Goal: Information Seeking & Learning: Learn about a topic

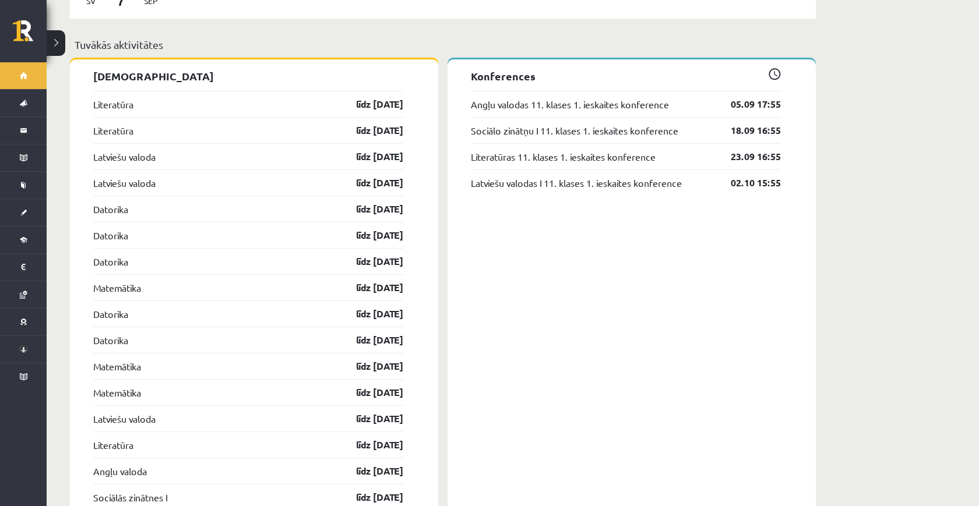
scroll to position [928, 0]
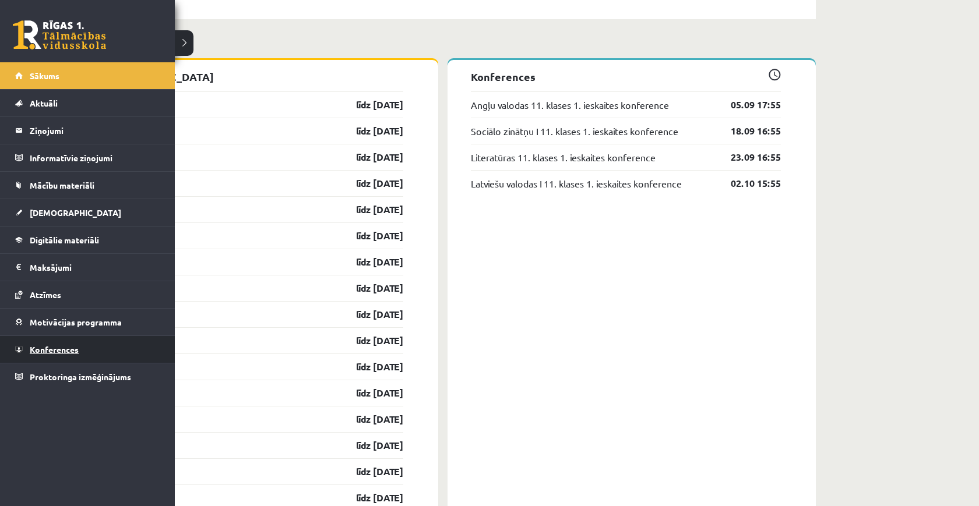
click at [42, 344] on link "Konferences" at bounding box center [87, 349] width 145 height 27
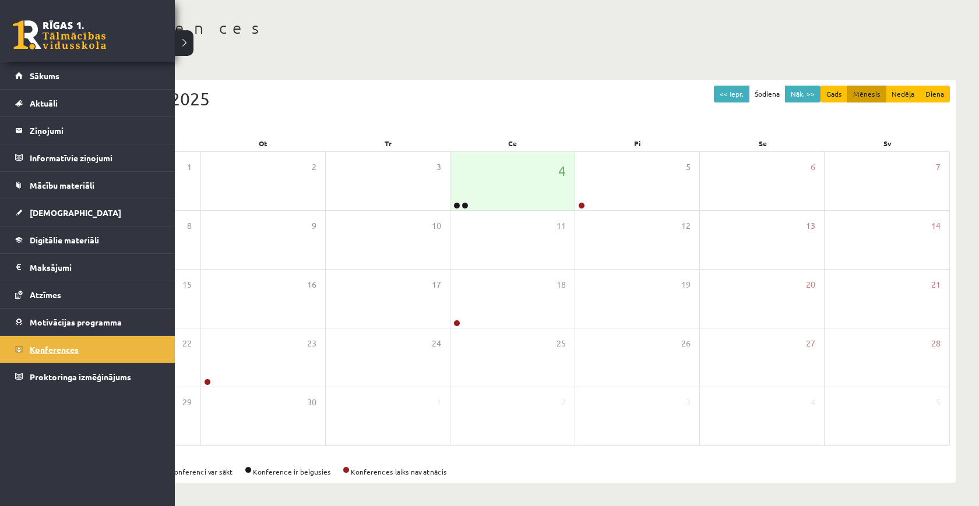
scroll to position [50, 0]
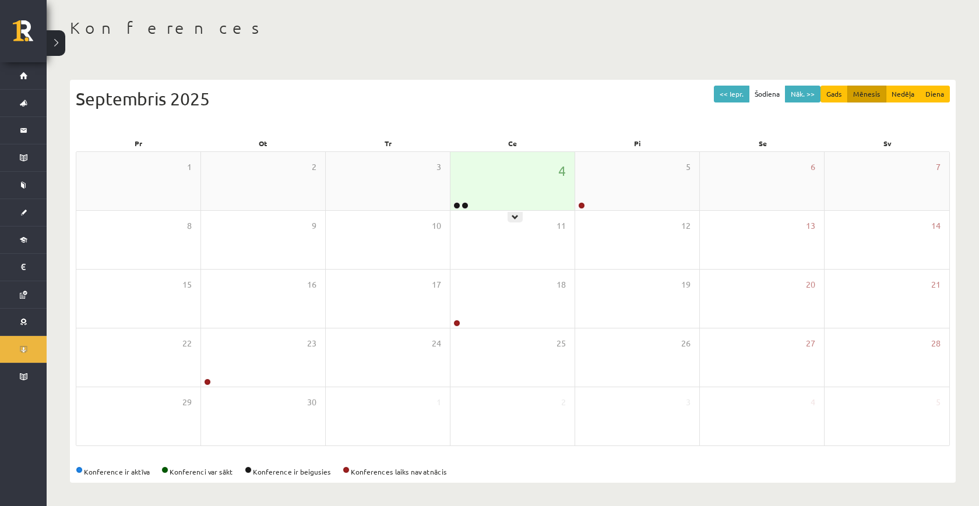
click at [495, 185] on div "4" at bounding box center [513, 181] width 124 height 58
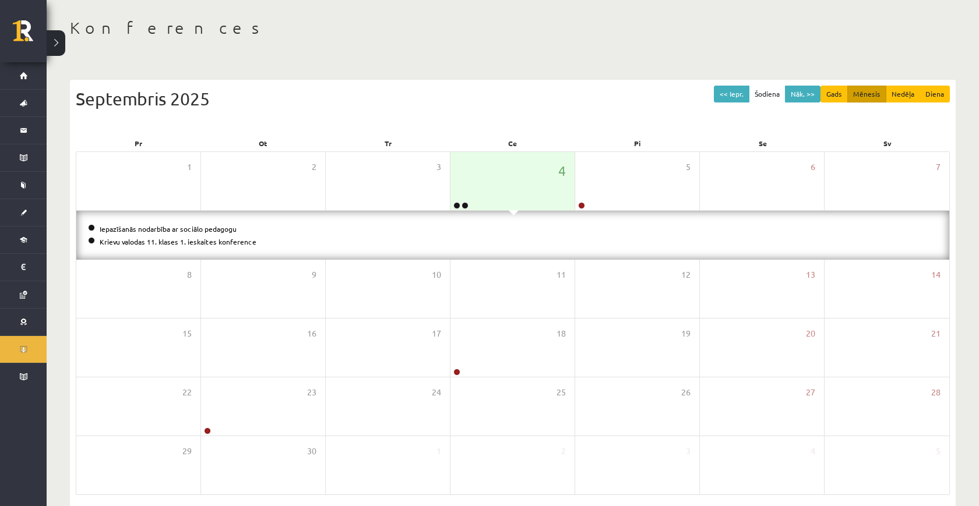
click at [224, 236] on li "Krievu valodas 11. klases 1. ieskaites konference" at bounding box center [513, 241] width 850 height 13
click at [224, 238] on link "Krievu valodas 11. klases 1. ieskaites konference" at bounding box center [178, 241] width 157 height 9
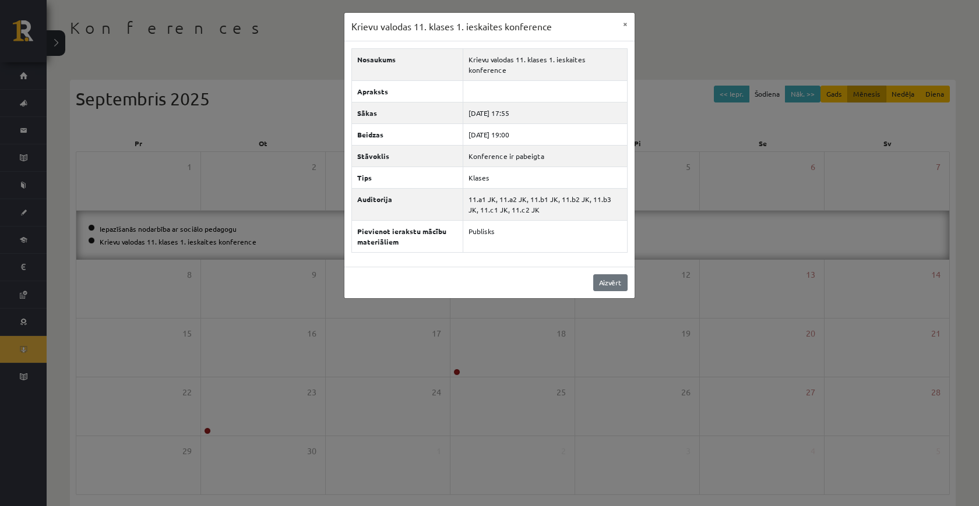
click at [599, 275] on link "Aizvērt" at bounding box center [610, 283] width 34 height 17
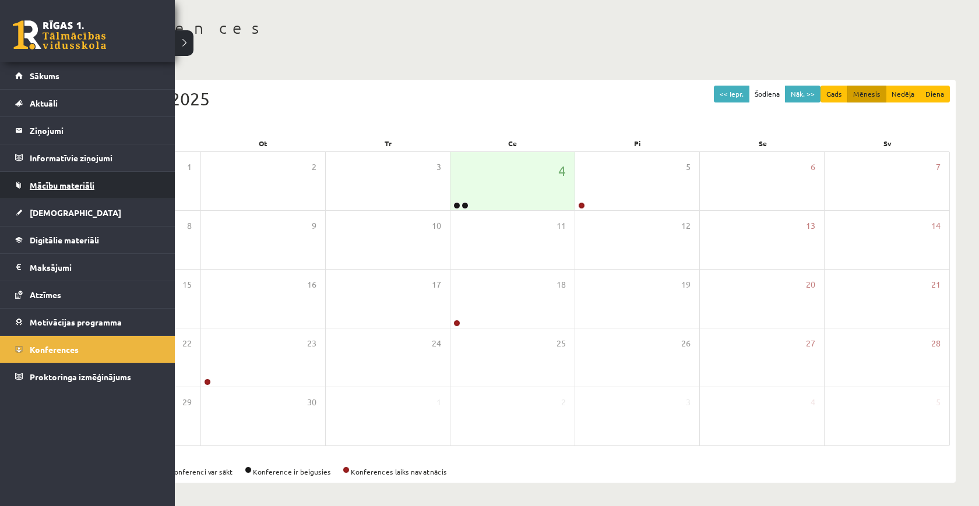
click at [30, 191] on link "Mācību materiāli" at bounding box center [87, 185] width 145 height 27
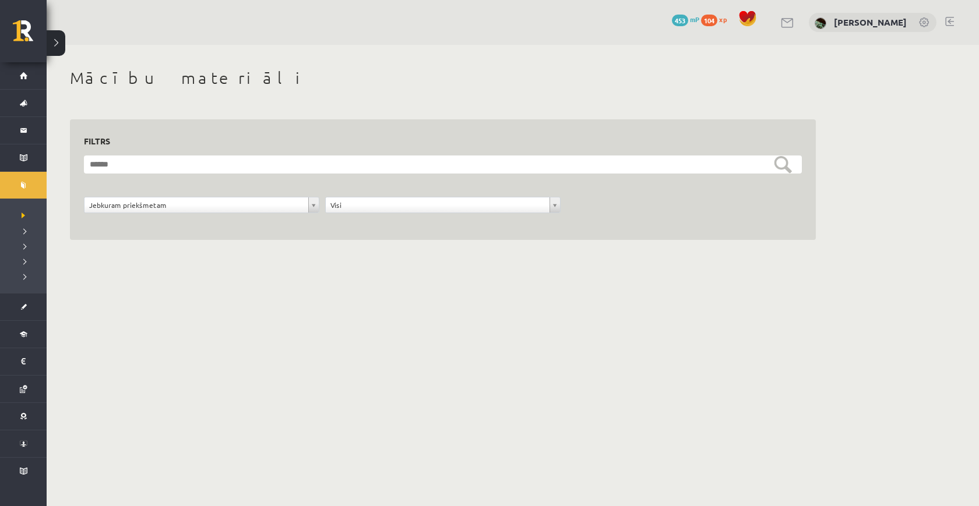
click at [281, 189] on form "**********" at bounding box center [443, 191] width 718 height 71
click at [347, 194] on form "**********" at bounding box center [443, 191] width 718 height 71
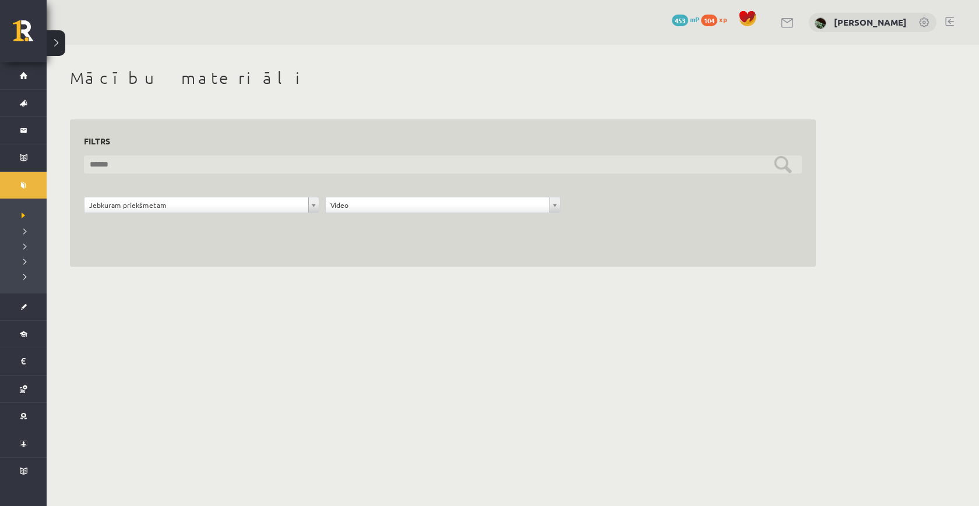
click at [344, 163] on input "text" at bounding box center [443, 165] width 718 height 18
type input "**********"
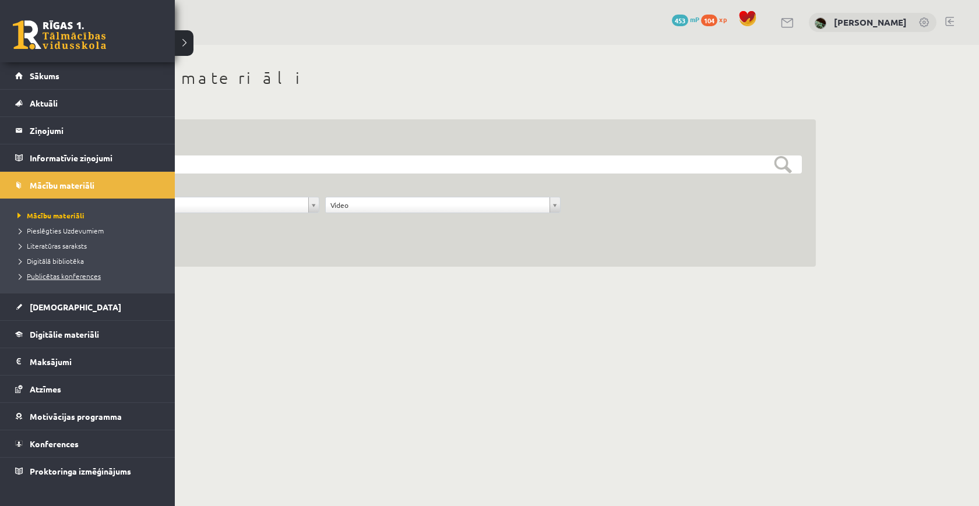
click at [51, 275] on span "Publicētas konferences" at bounding box center [58, 276] width 86 height 9
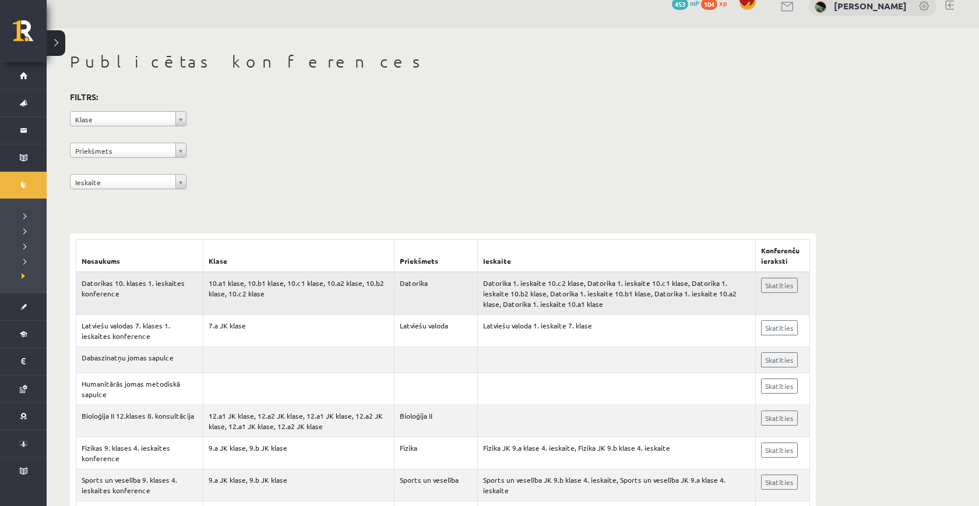
scroll to position [17, 0]
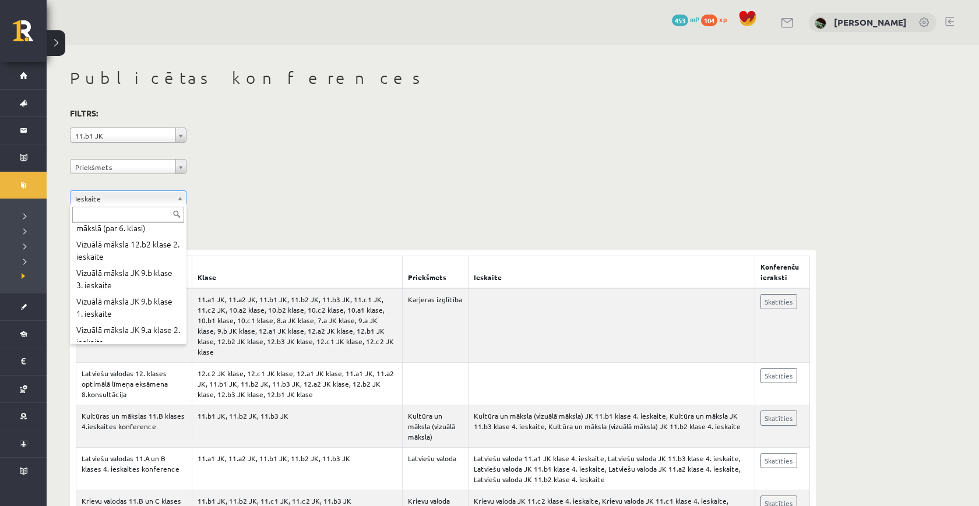
scroll to position [353, 0]
type input "*"
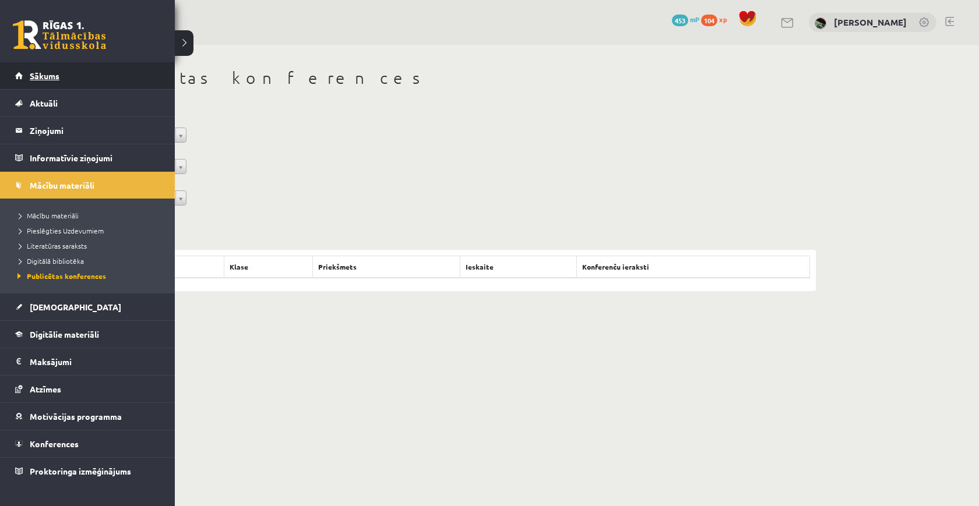
click at [25, 69] on link "Sākums" at bounding box center [87, 75] width 145 height 27
